Goal: Find specific page/section

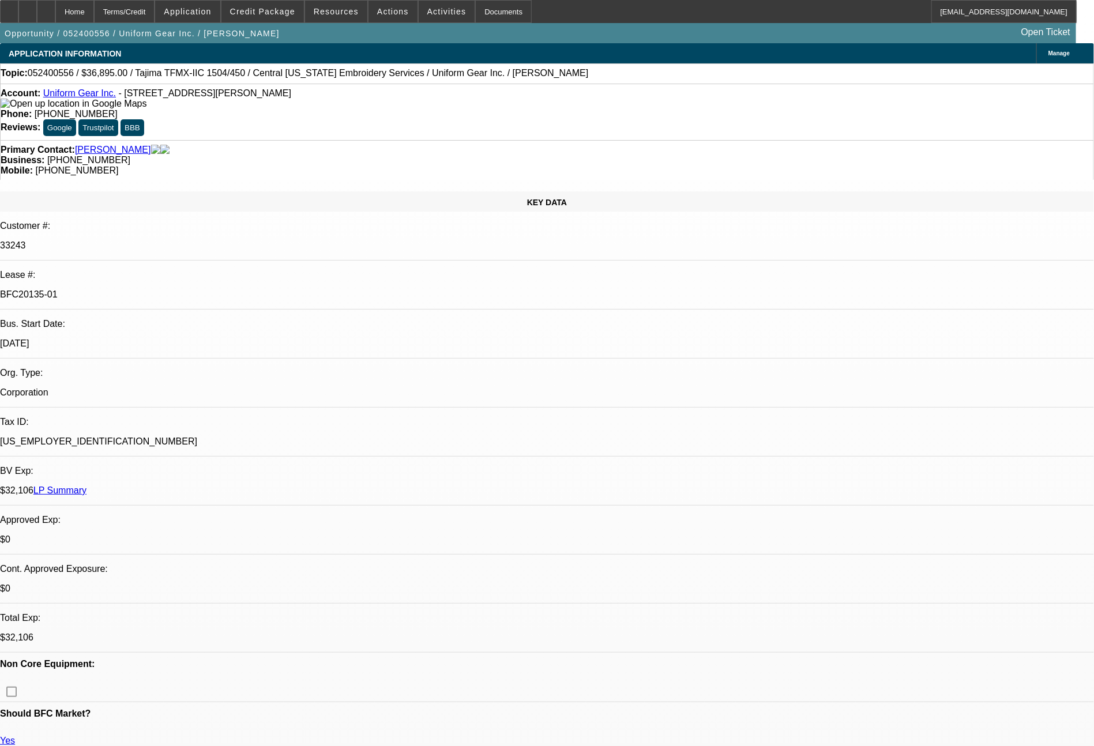
select select "0"
select select "2"
select select "0"
select select "6"
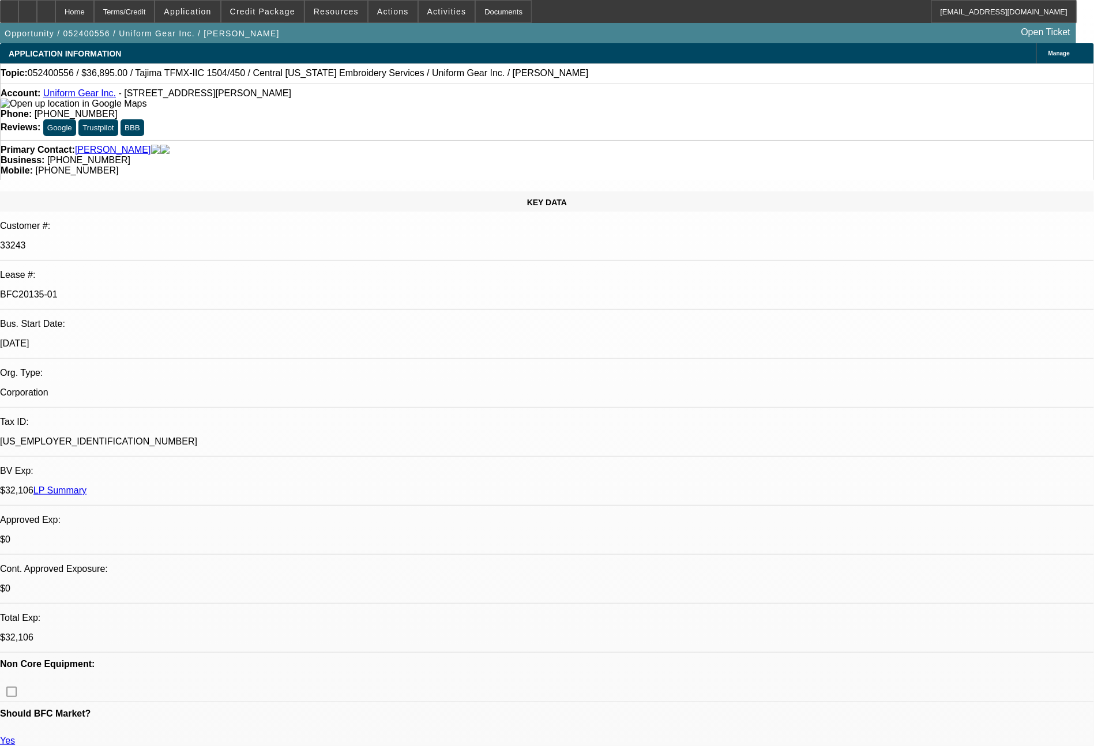
select select "0"
select select "2"
select select "0"
select select "6"
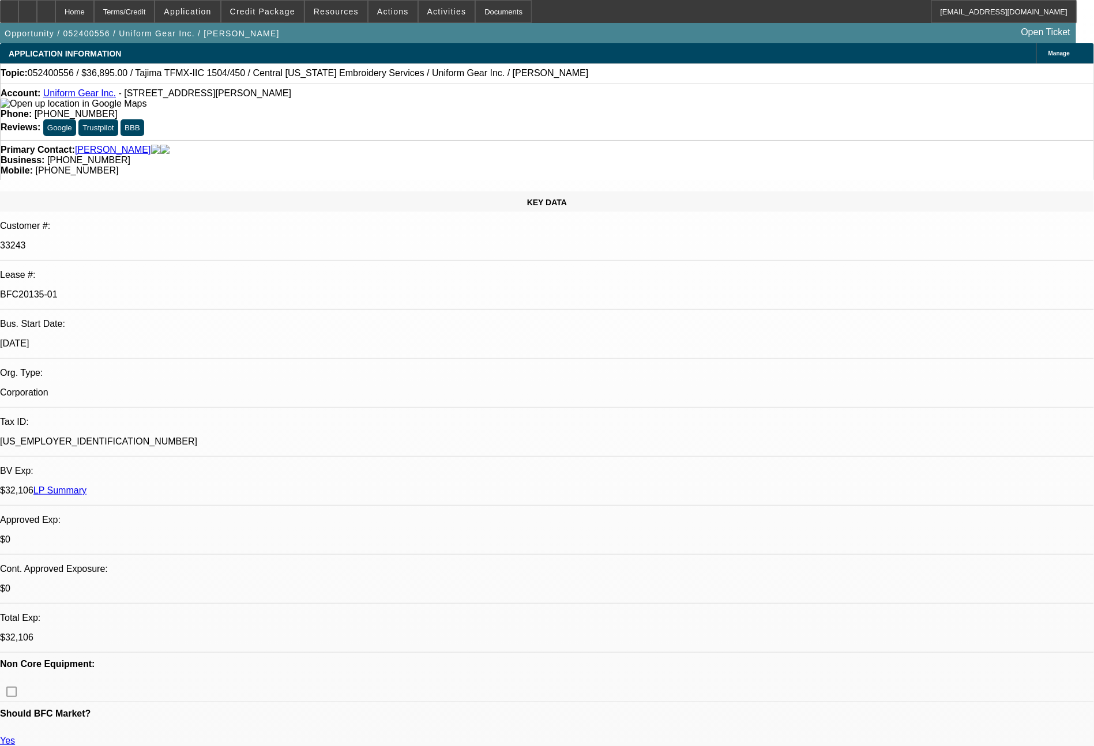
select select "0"
select select "2"
select select "0"
select select "6"
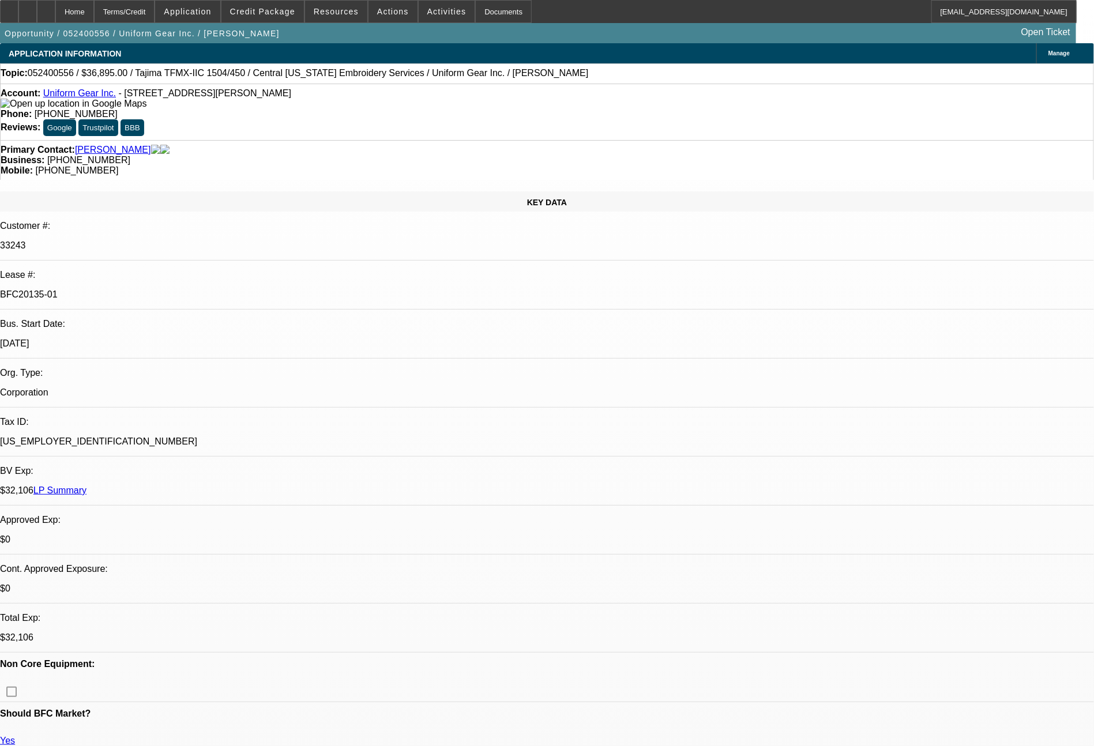
select select "0"
select select "2"
select select "0"
select select "6"
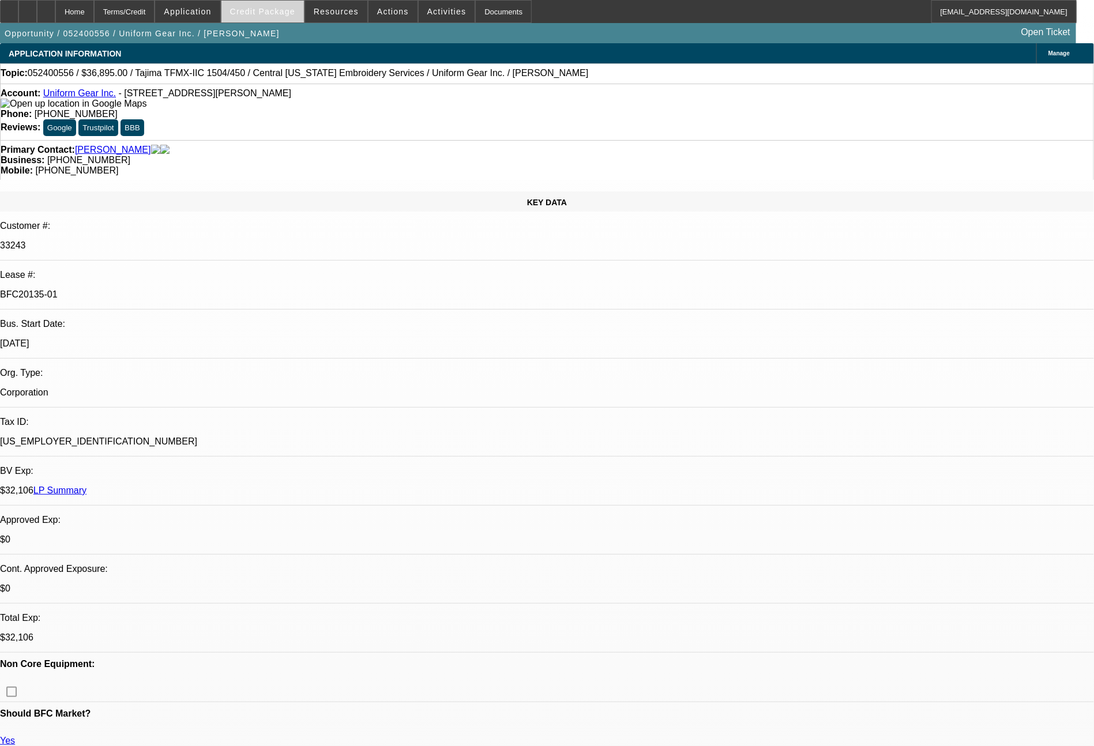
click at [272, 13] on span "Credit Package" at bounding box center [262, 11] width 65 height 9
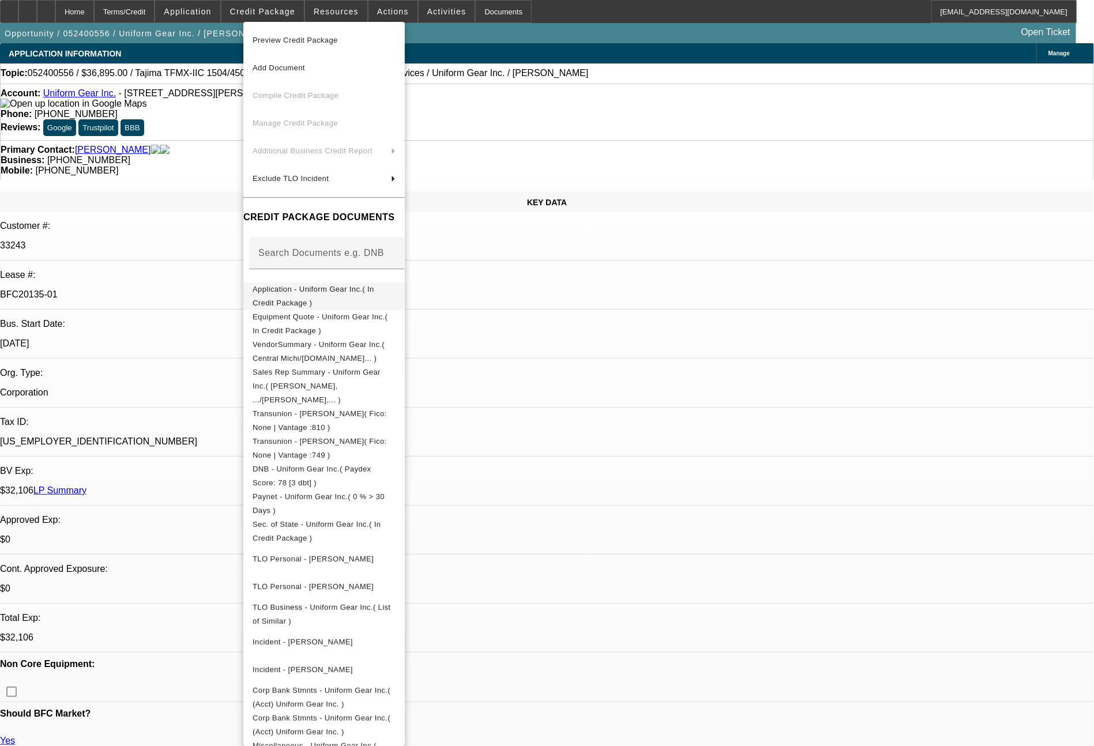
click at [340, 295] on span "Application - Uniform Gear Inc.( In Credit Package )" at bounding box center [314, 296] width 122 height 22
